Goal: Transaction & Acquisition: Purchase product/service

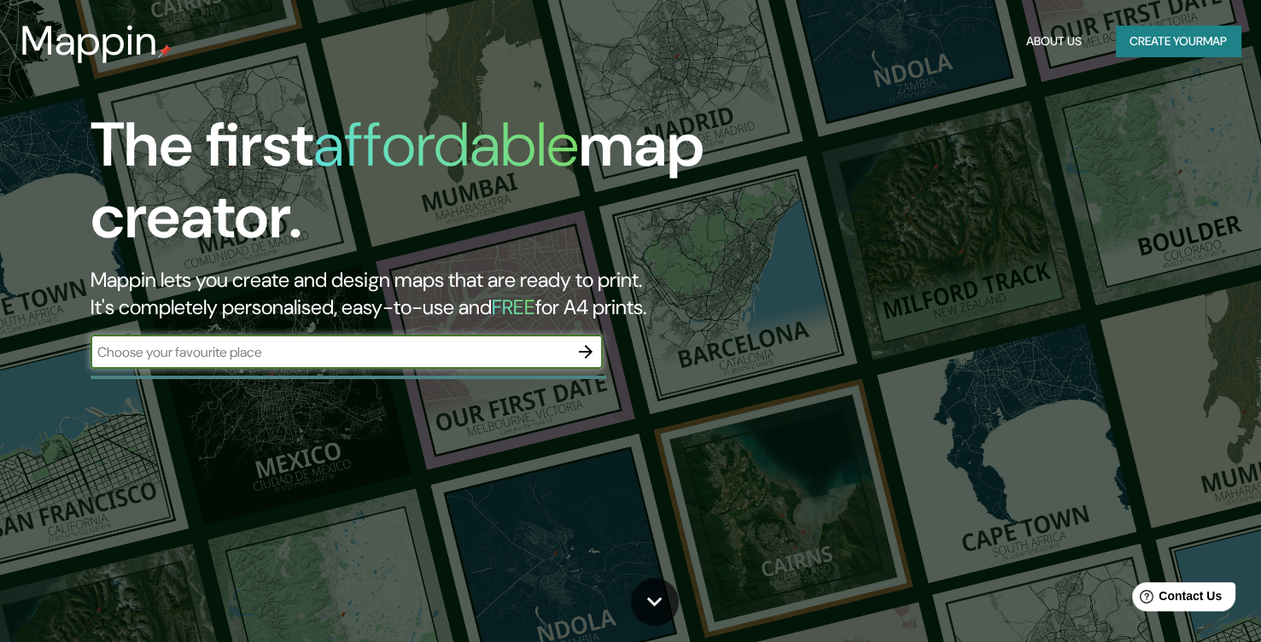
click at [263, 354] on input "text" at bounding box center [329, 352] width 478 height 20
type input "tunja"
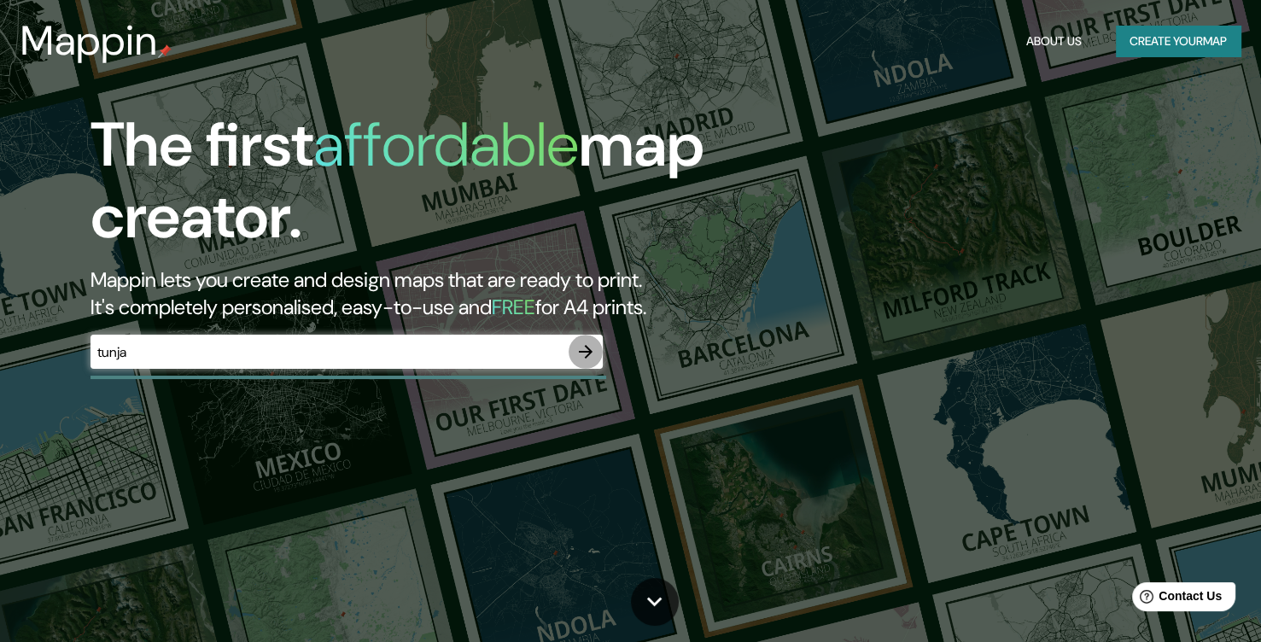
click at [584, 344] on icon "button" at bounding box center [585, 351] width 20 height 20
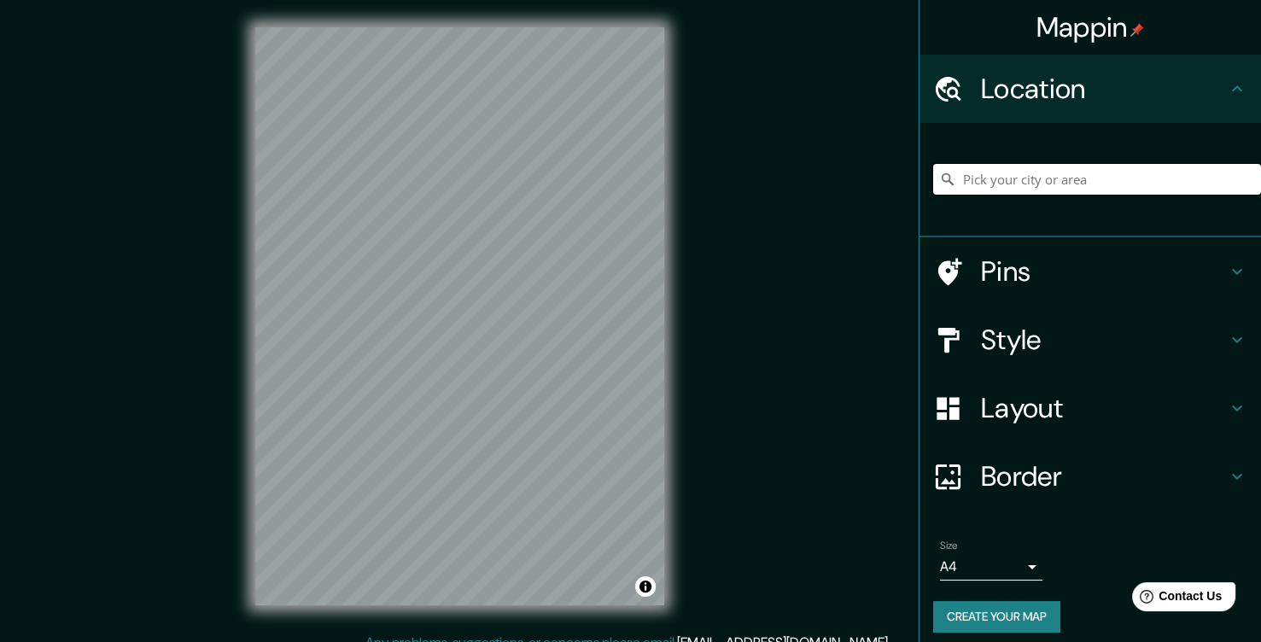
click at [1036, 189] on input "Pick your city or area" at bounding box center [1097, 179] width 328 height 31
click at [993, 183] on input "Pick your city or area" at bounding box center [1097, 179] width 328 height 31
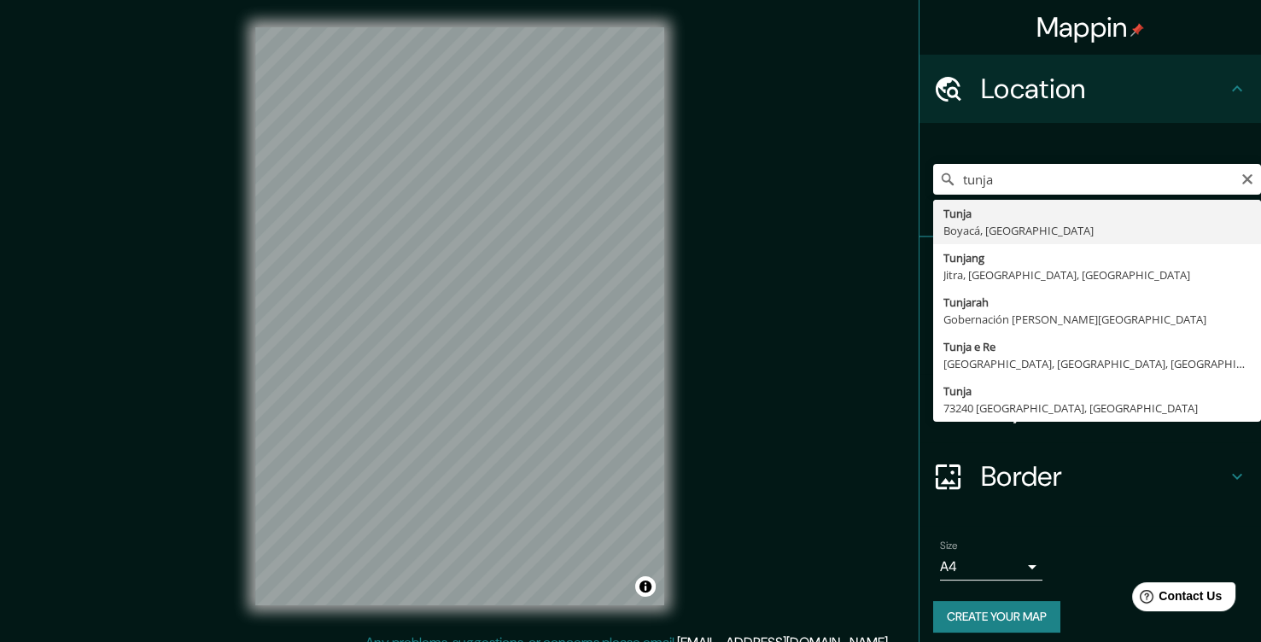
type input "Tunja, Boyacá, [GEOGRAPHIC_DATA]"
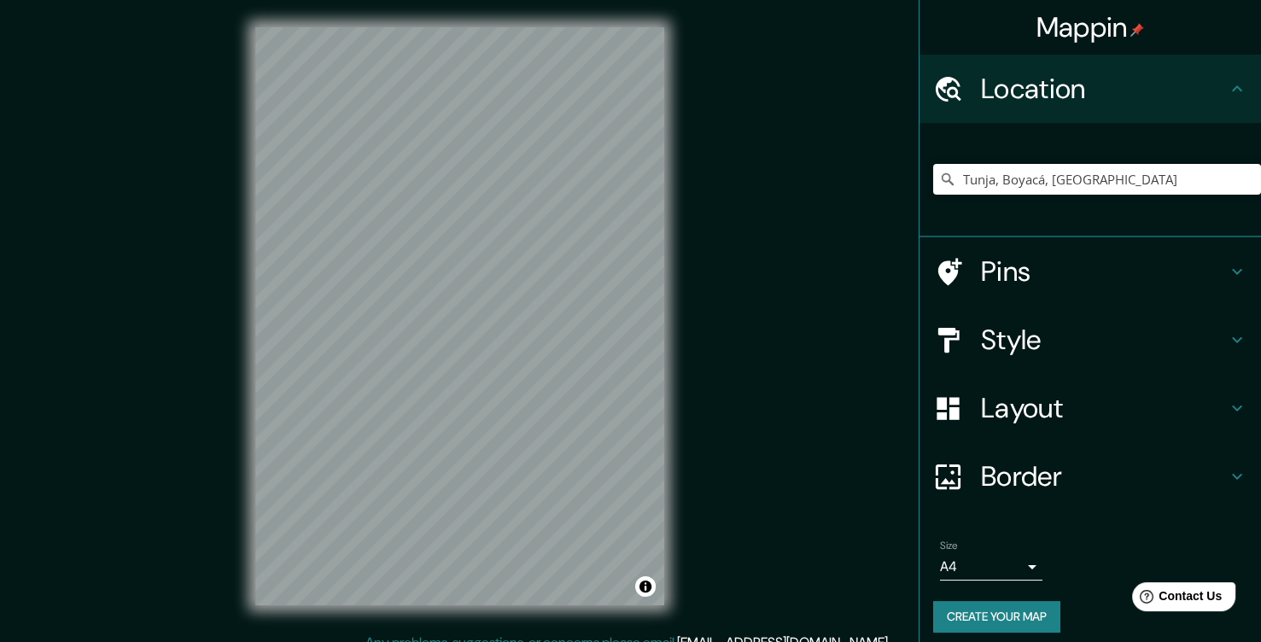
click at [1019, 335] on h4 "Style" at bounding box center [1104, 340] width 246 height 34
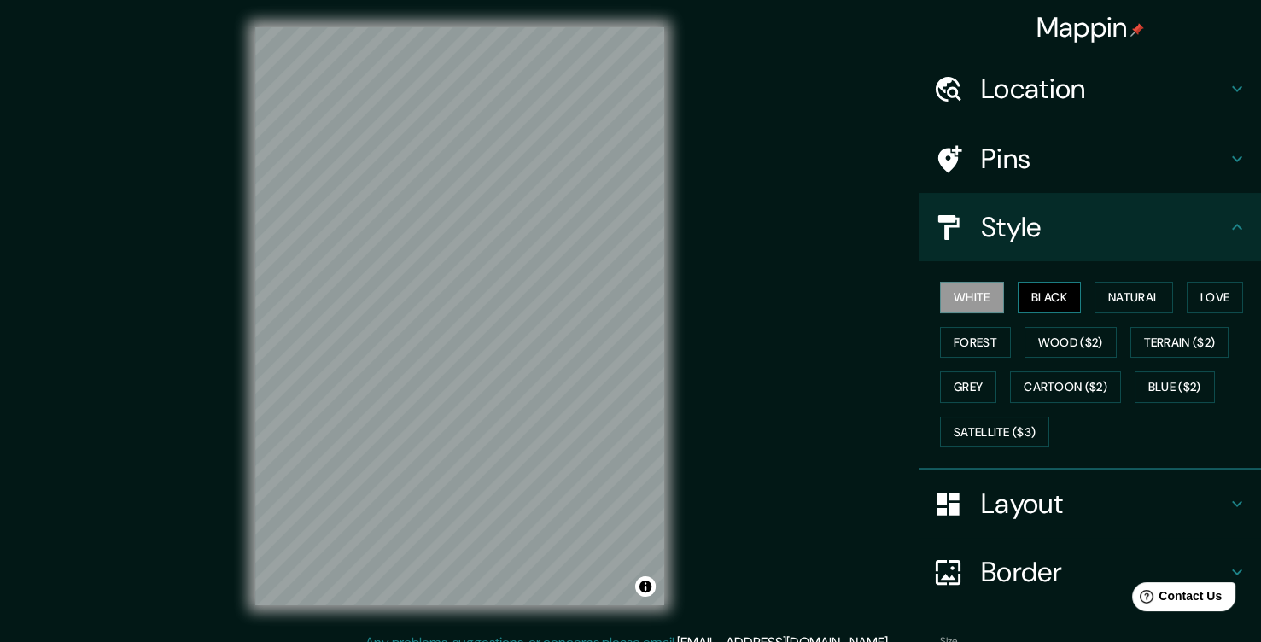
click at [1026, 293] on button "Black" at bounding box center [1049, 298] width 64 height 32
click at [1126, 309] on button "Natural" at bounding box center [1133, 298] width 79 height 32
click at [1242, 303] on div "White Black Natural Love Forest Wood ($2) Terrain ($2) Grey Cartoon ($2) Blue (…" at bounding box center [1097, 364] width 328 height 179
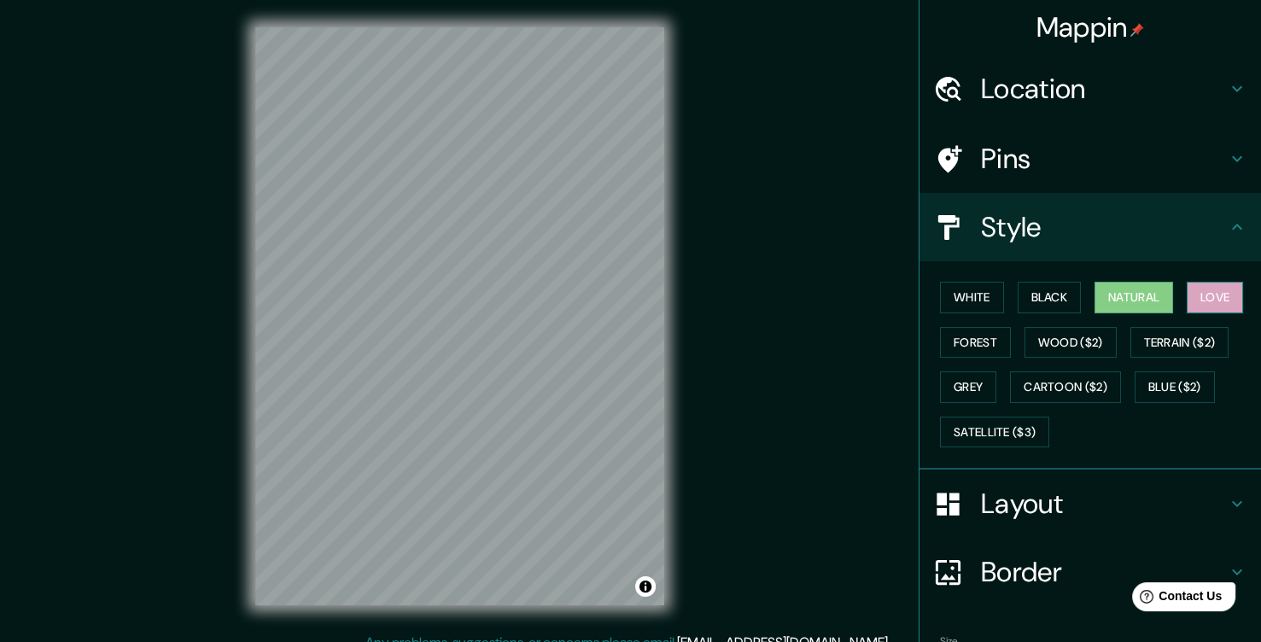
click at [1214, 299] on button "Love" at bounding box center [1214, 298] width 56 height 32
click at [980, 338] on button "Forest" at bounding box center [975, 343] width 71 height 32
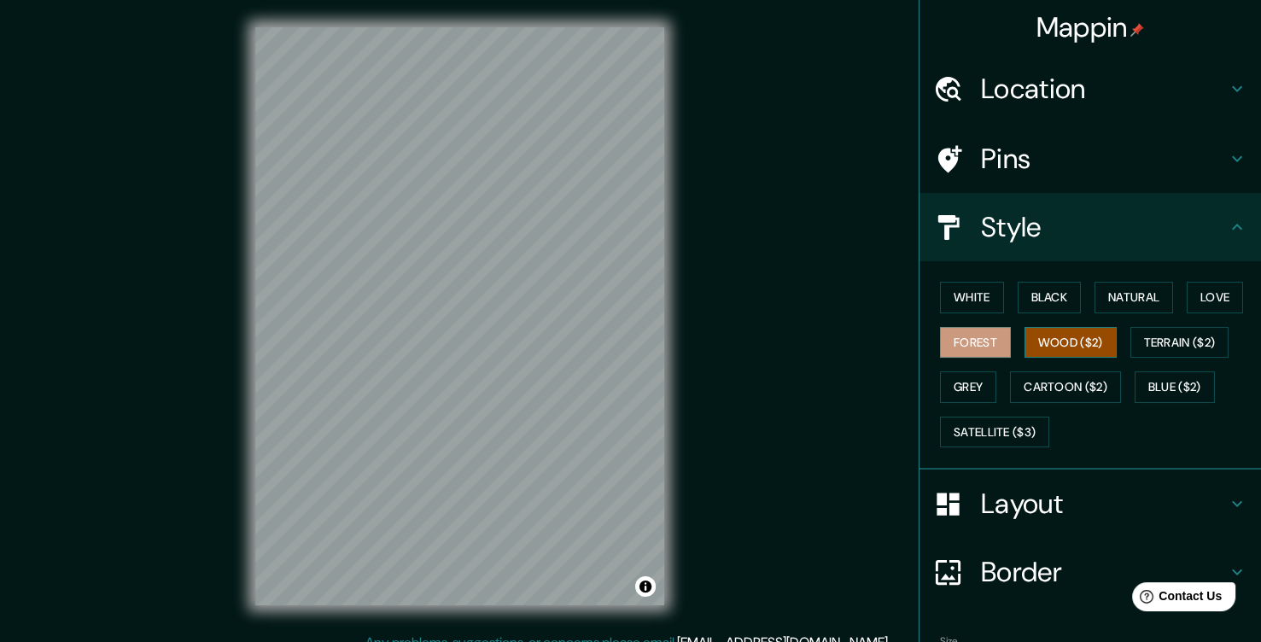
click at [1049, 333] on button "Wood ($2)" at bounding box center [1070, 343] width 92 height 32
click at [1179, 334] on button "Terrain ($2)" at bounding box center [1179, 343] width 99 height 32
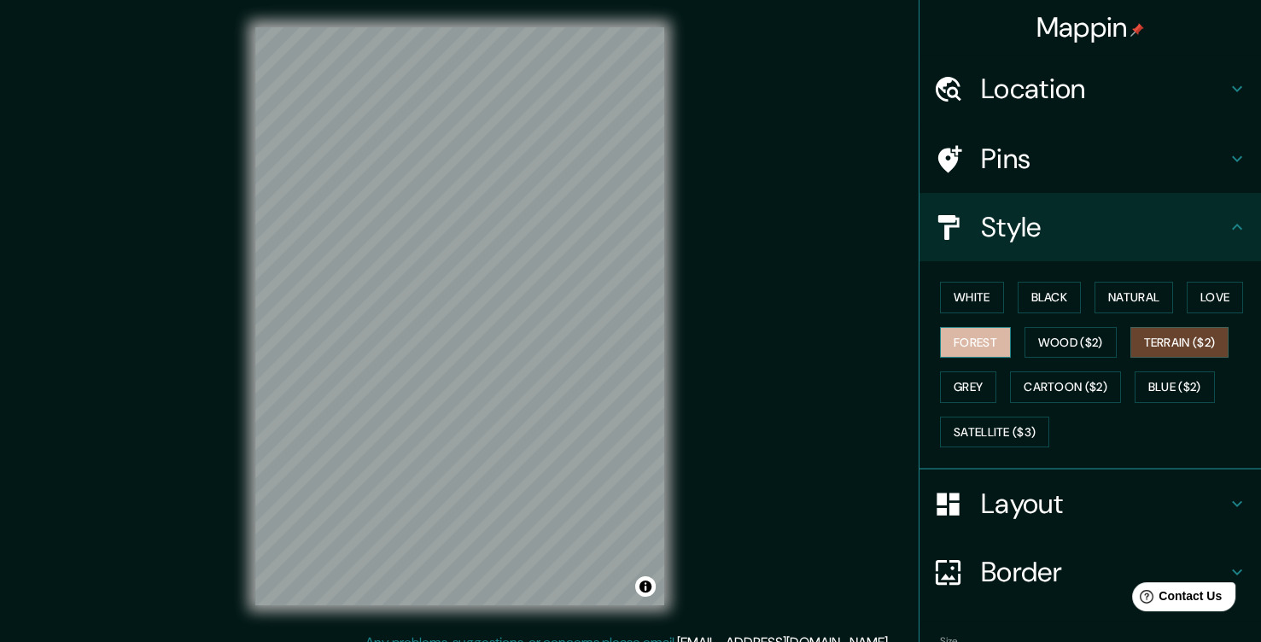
click at [962, 347] on button "Forest" at bounding box center [975, 343] width 71 height 32
click at [954, 400] on button "Grey" at bounding box center [968, 387] width 56 height 32
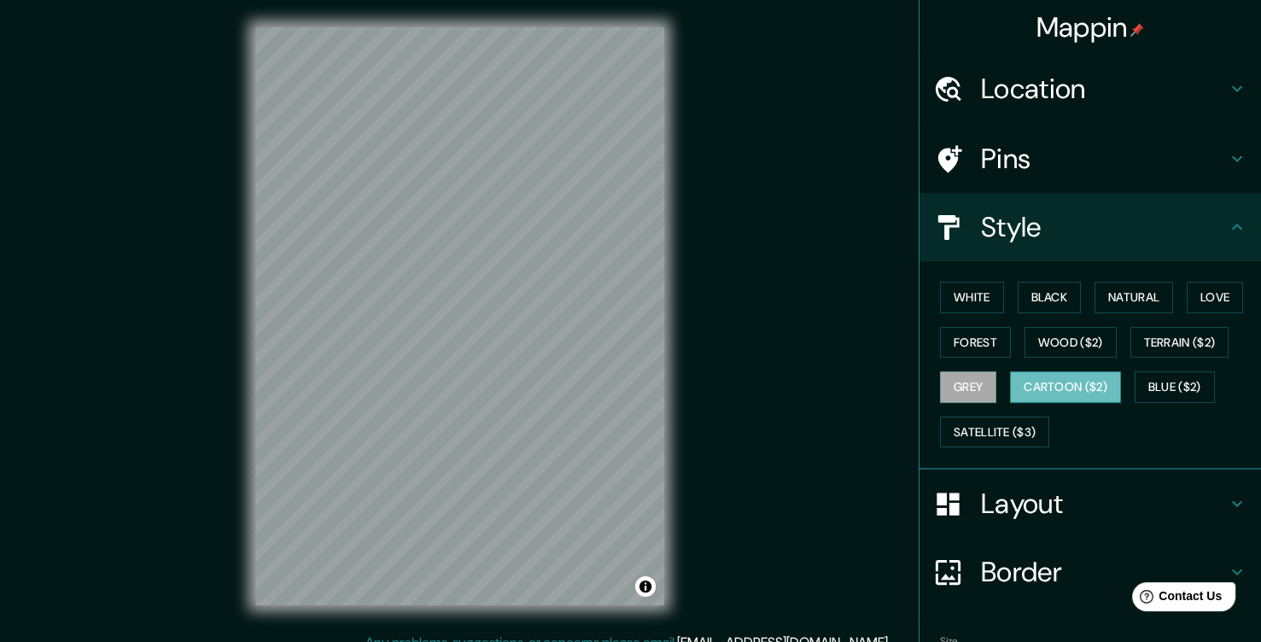
click at [1043, 371] on button "Cartoon ($2)" at bounding box center [1065, 387] width 111 height 32
click at [1143, 392] on button "Blue ($2)" at bounding box center [1174, 387] width 80 height 32
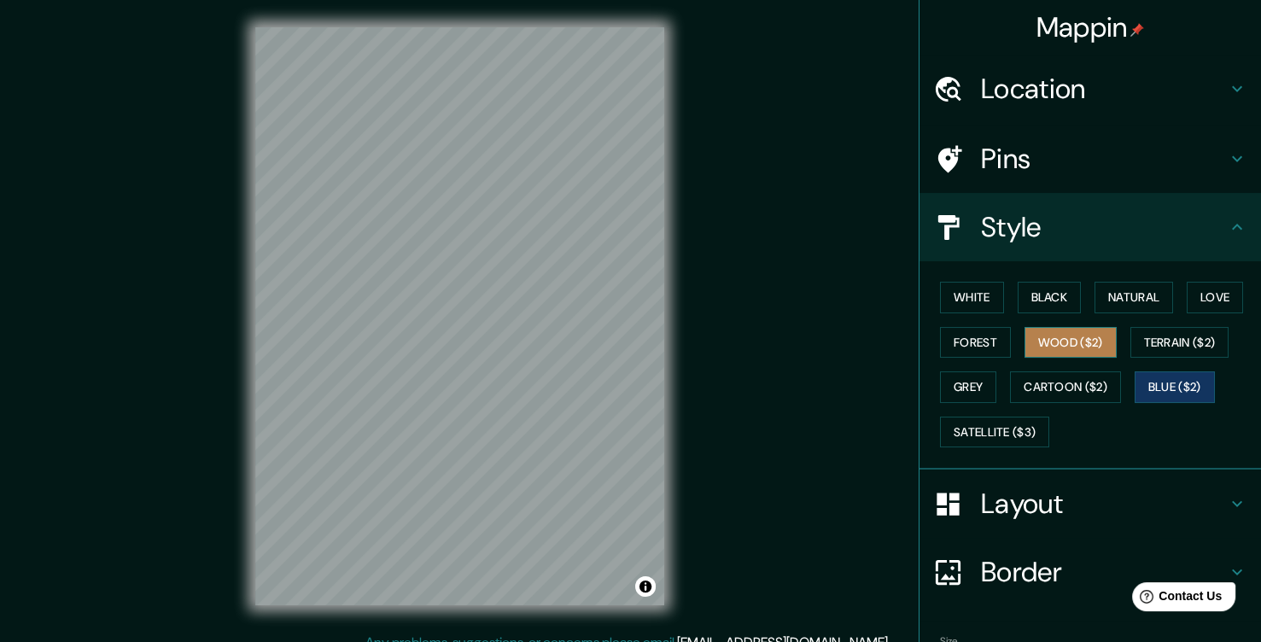
click at [1075, 350] on button "Wood ($2)" at bounding box center [1070, 343] width 92 height 32
click at [1060, 301] on button "Black" at bounding box center [1049, 298] width 64 height 32
click at [1054, 341] on button "Wood ($2)" at bounding box center [1070, 343] width 92 height 32
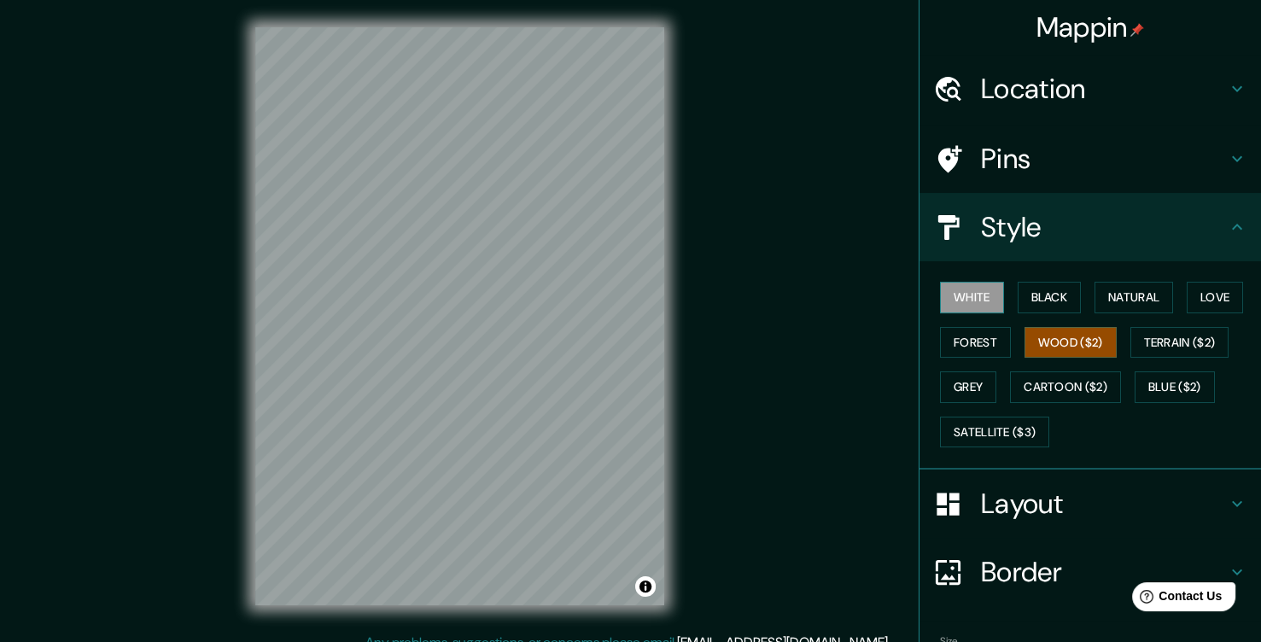
click at [968, 307] on button "White" at bounding box center [972, 298] width 64 height 32
click at [1028, 347] on button "Wood ($2)" at bounding box center [1070, 343] width 92 height 32
click at [968, 340] on button "Forest" at bounding box center [975, 343] width 71 height 32
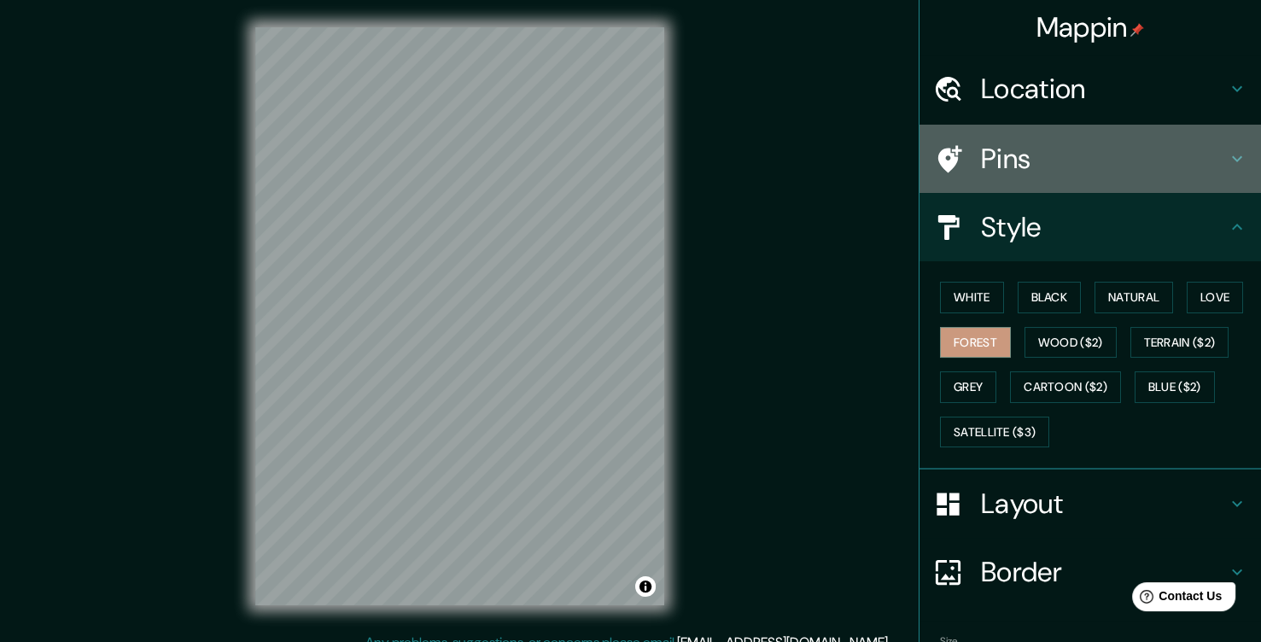
click at [1231, 154] on icon at bounding box center [1236, 159] width 20 height 20
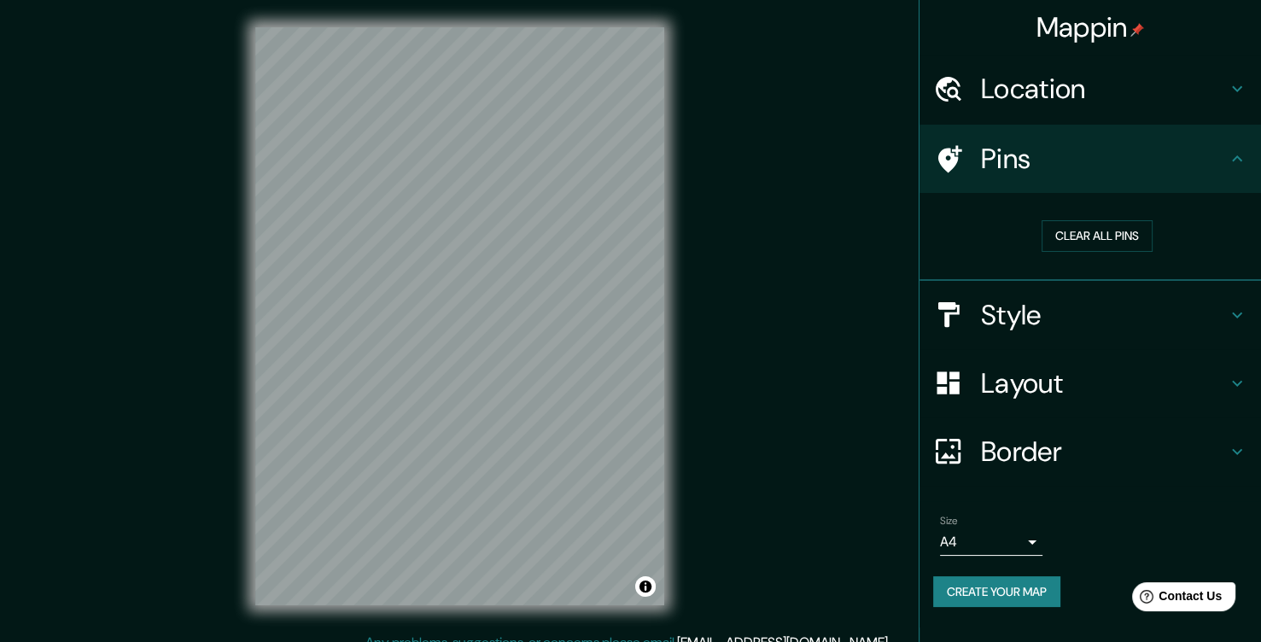
click at [1231, 154] on icon at bounding box center [1236, 159] width 20 height 20
click at [650, 590] on button "Toggle attribution" at bounding box center [645, 586] width 20 height 20
